Goal: Download file/media

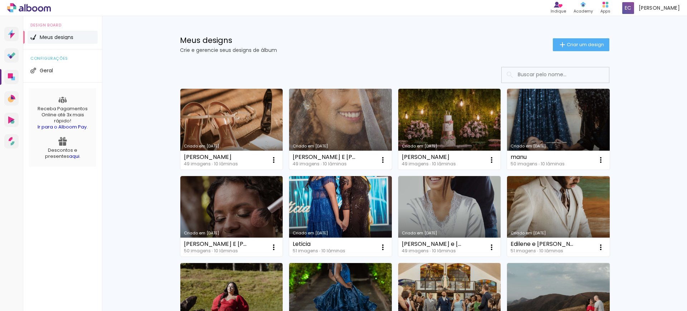
scroll to position [89, 0]
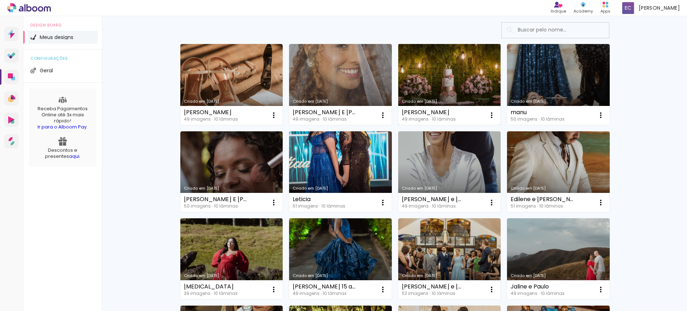
click at [435, 81] on link "Criado em [DATE]" at bounding box center [449, 84] width 103 height 81
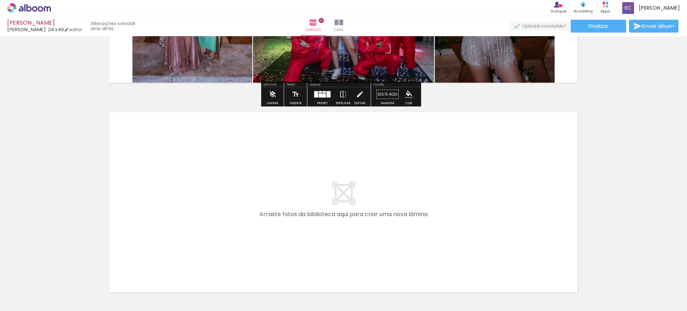
scroll to position [2058, 0]
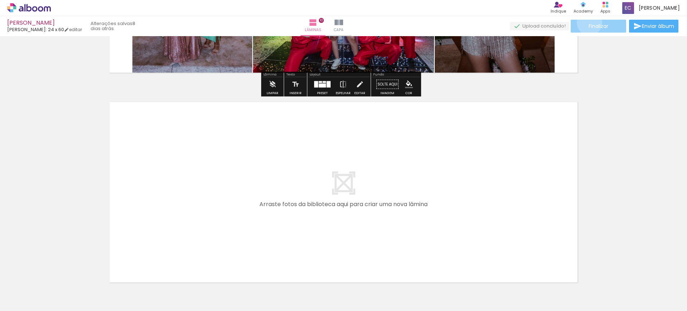
click at [589, 24] on span "Finalizar" at bounding box center [599, 26] width 20 height 5
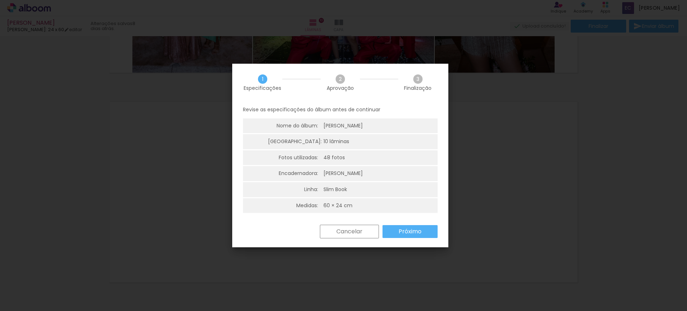
click at [0, 0] on slot "Próximo" at bounding box center [0, 0] width 0 height 0
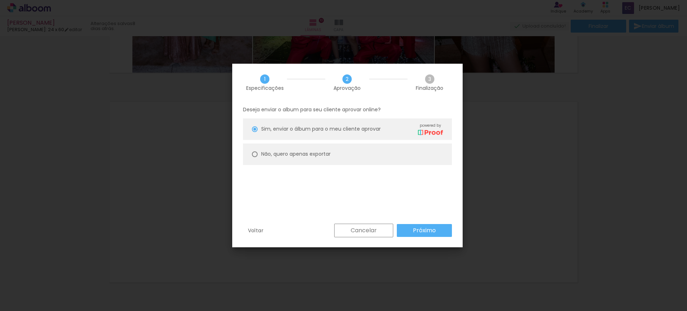
click at [0, 0] on slot "Não, quero apenas exportar" at bounding box center [0, 0] width 0 height 0
type paper-radio-button "on"
click at [0, 0] on slot "Próximo" at bounding box center [0, 0] width 0 height 0
type input "Alta, 300 DPI"
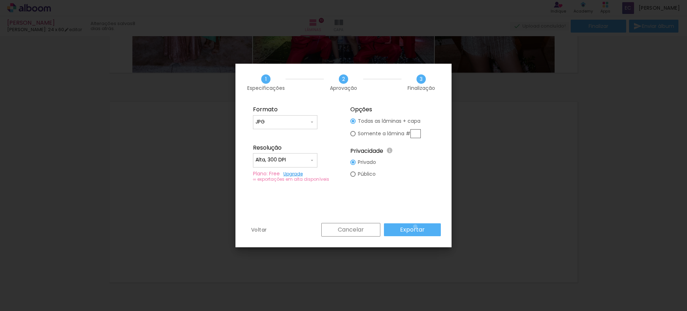
click at [0, 0] on slot "Exportar" at bounding box center [0, 0] width 0 height 0
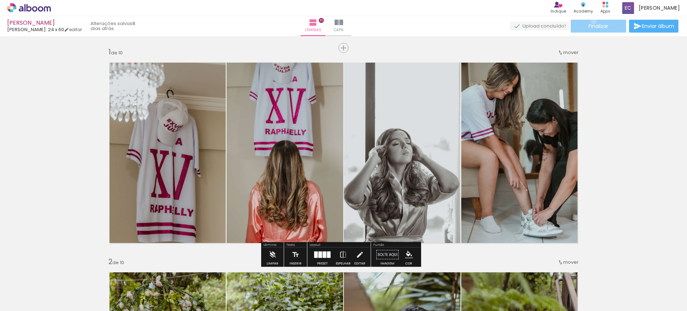
click at [591, 21] on paper-button "Finalizar" at bounding box center [598, 26] width 55 height 13
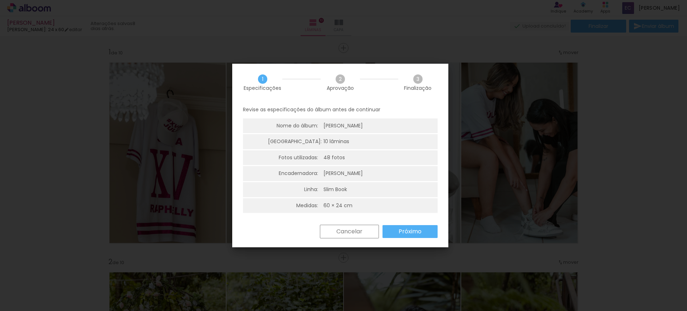
click at [0, 0] on slot "Próximo" at bounding box center [0, 0] width 0 height 0
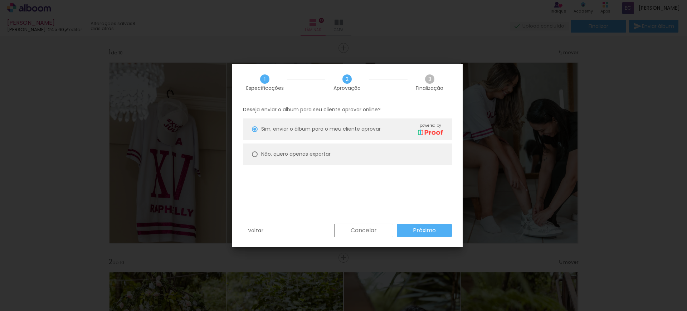
click at [0, 0] on slot "Não, quero apenas exportar" at bounding box center [0, 0] width 0 height 0
type paper-radio-button "on"
click at [0, 0] on slot "Próximo" at bounding box center [0, 0] width 0 height 0
type input "Alta, 300 DPI"
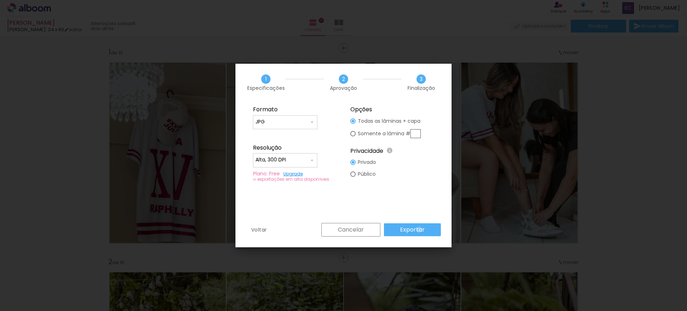
click at [0, 0] on slot "Exportar" at bounding box center [0, 0] width 0 height 0
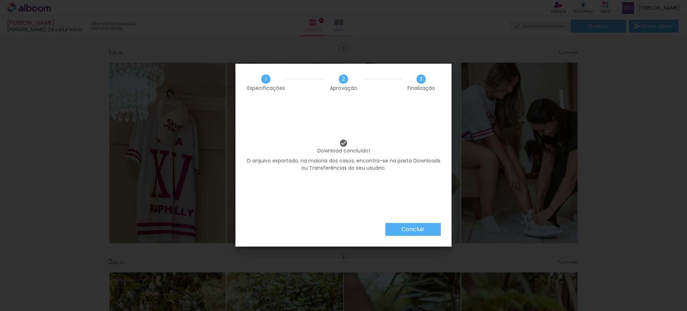
click at [0, 0] on slot "Concluir" at bounding box center [0, 0] width 0 height 0
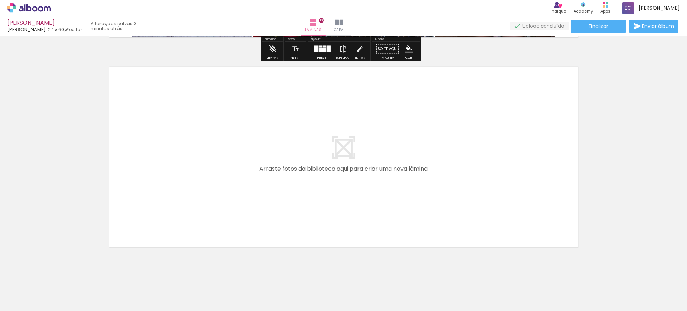
scroll to position [2105, 0]
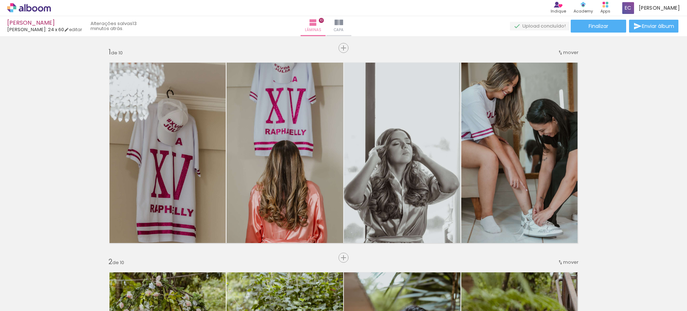
scroll to position [2105, 0]
